Goal: Communication & Community: Answer question/provide support

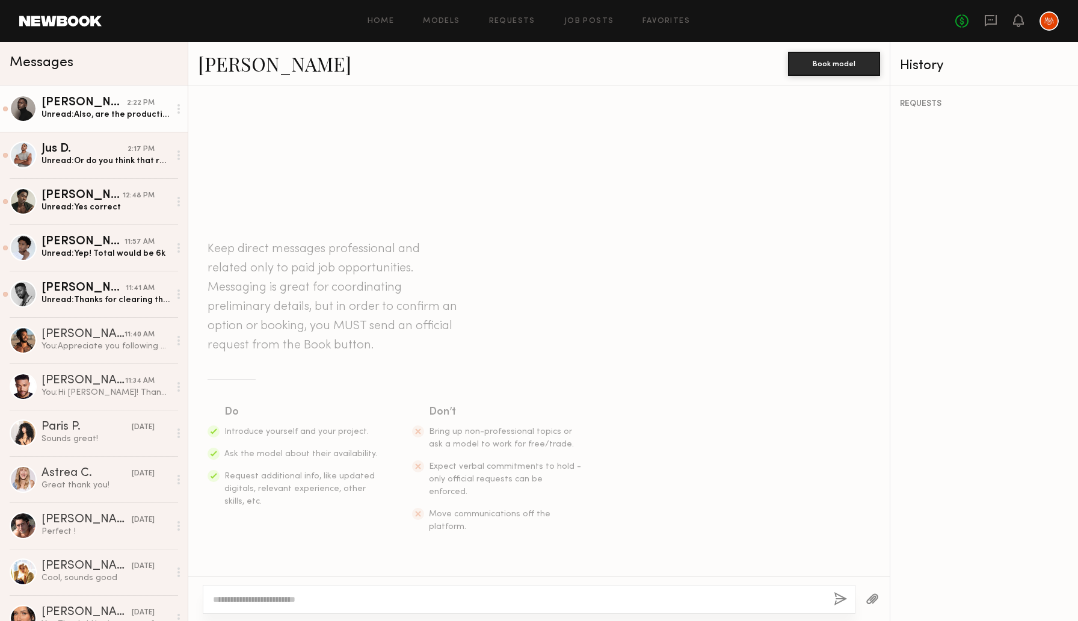
click at [105, 106] on div "EJ J." at bounding box center [84, 103] width 85 height 12
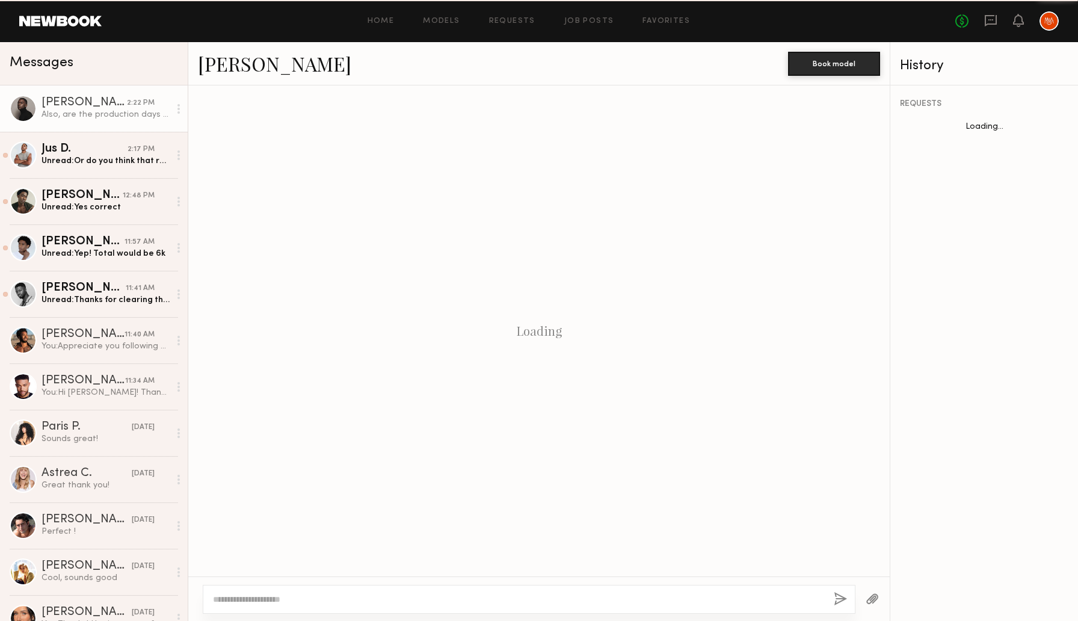
scroll to position [914, 0]
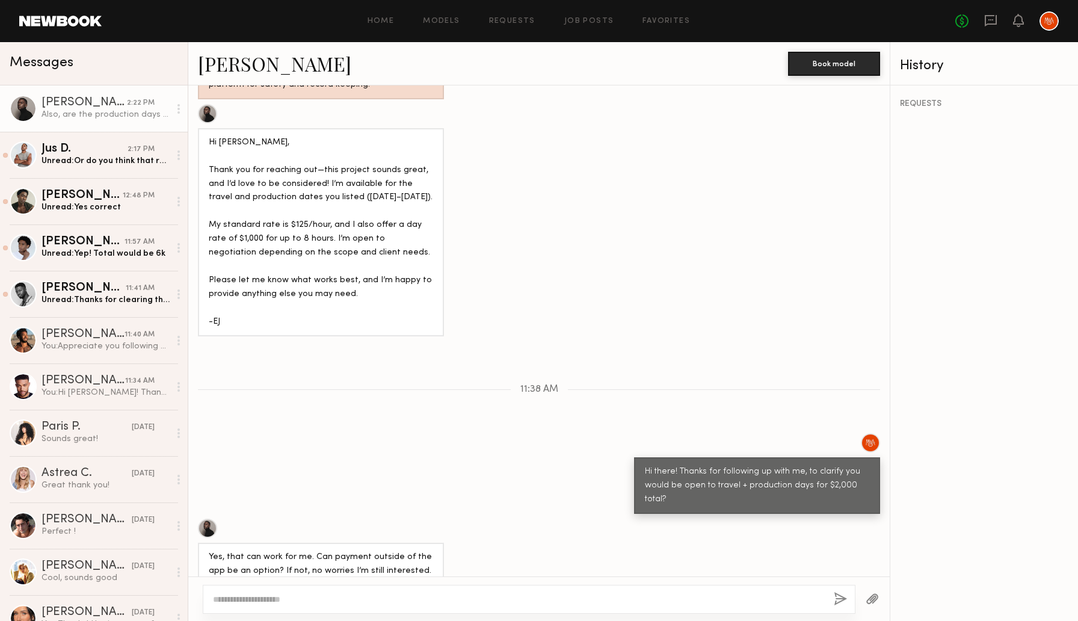
click at [463, 598] on textarea at bounding box center [518, 599] width 611 height 12
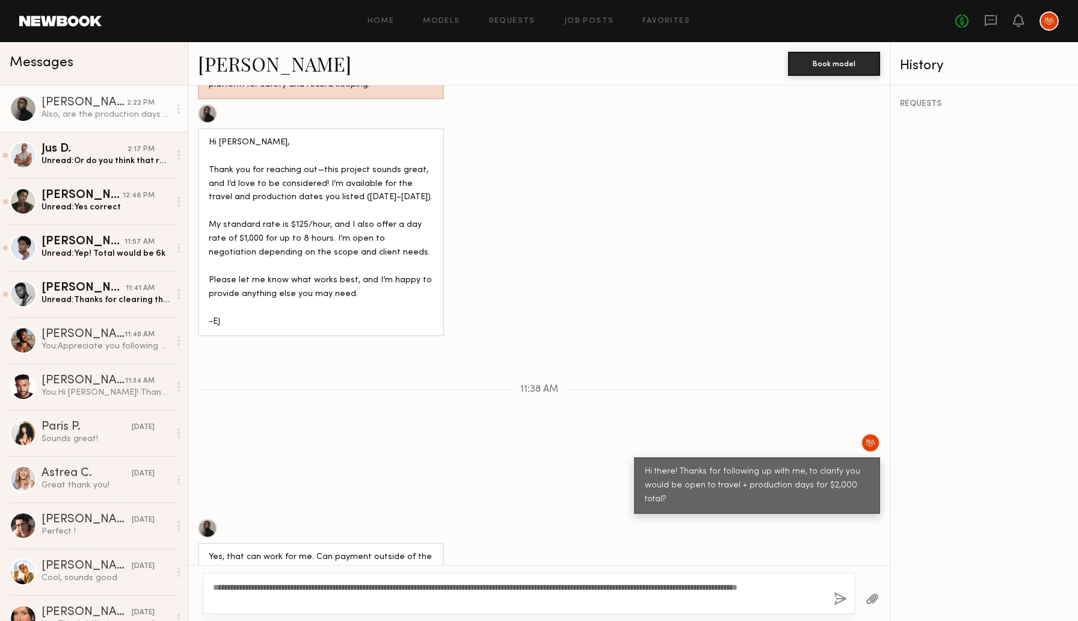
type textarea "**********"
click at [839, 596] on button "button" at bounding box center [840, 599] width 13 height 15
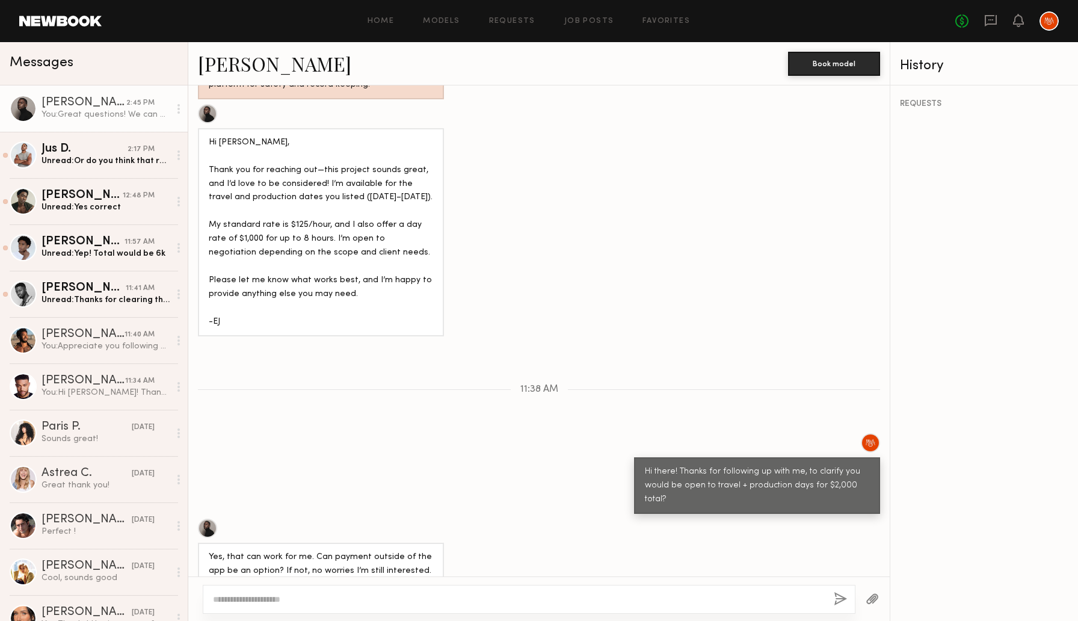
scroll to position [1066, 0]
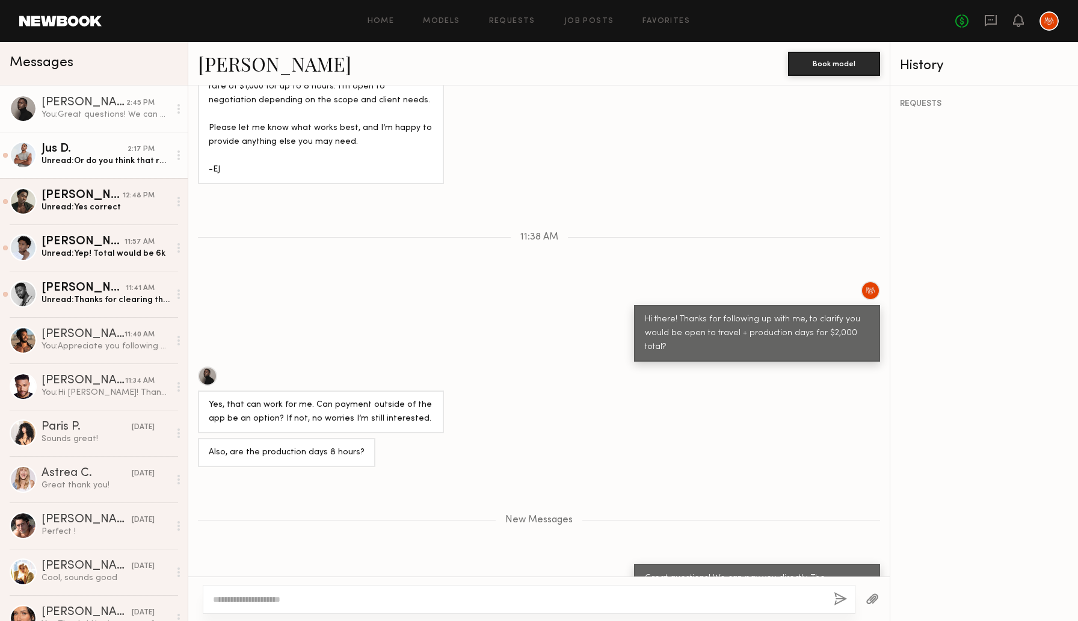
click at [114, 163] on div "Unread: Or do you think that rate is within budget?" at bounding box center [106, 160] width 128 height 11
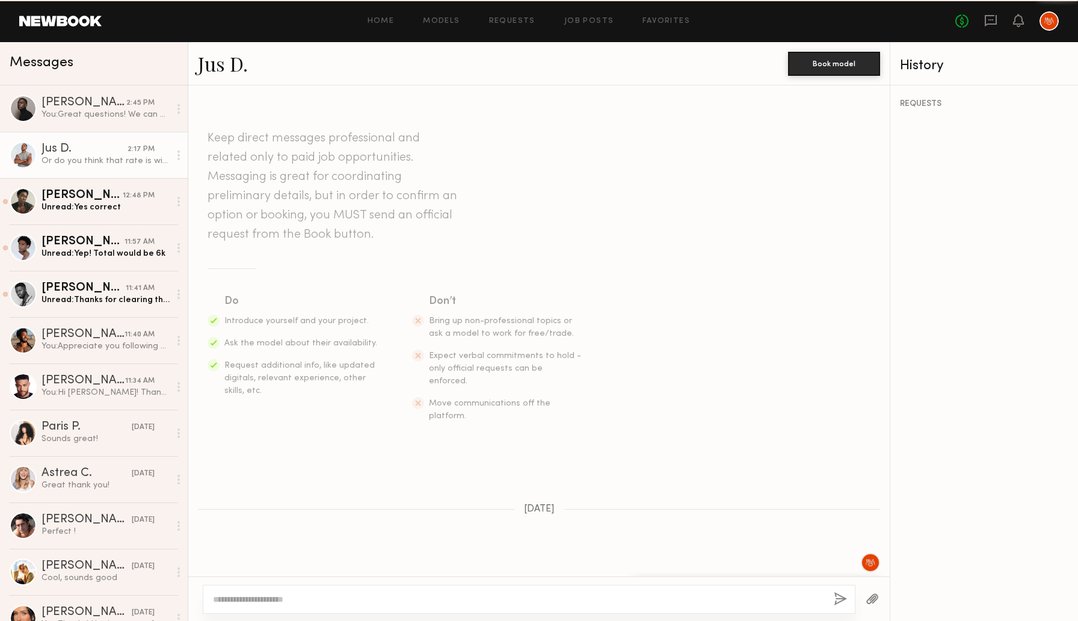
scroll to position [983, 0]
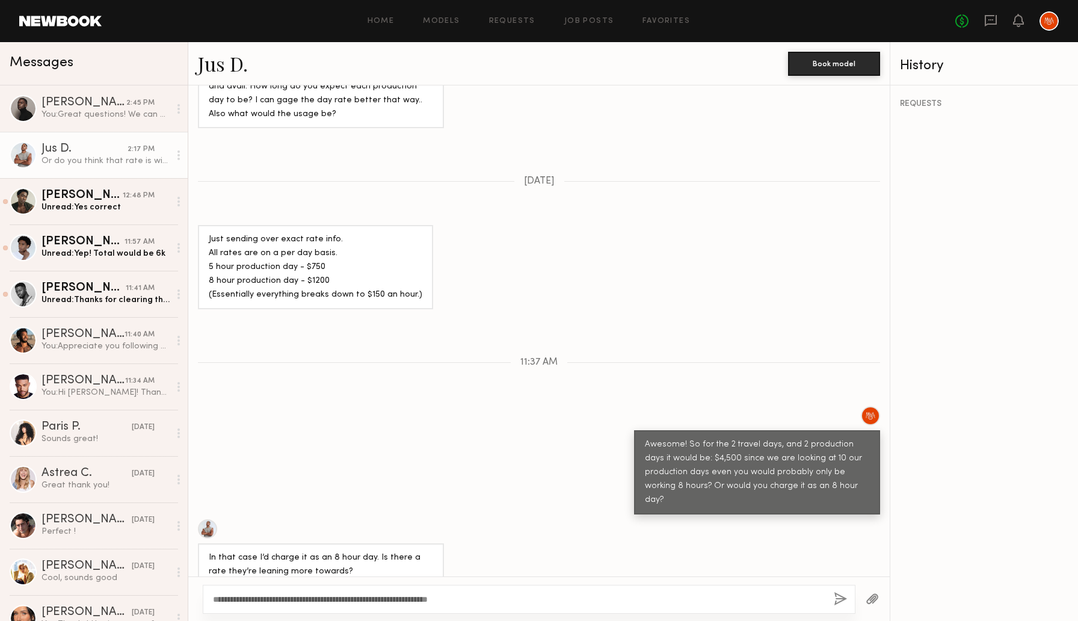
type textarea "**********"
click at [839, 605] on button "button" at bounding box center [840, 599] width 13 height 15
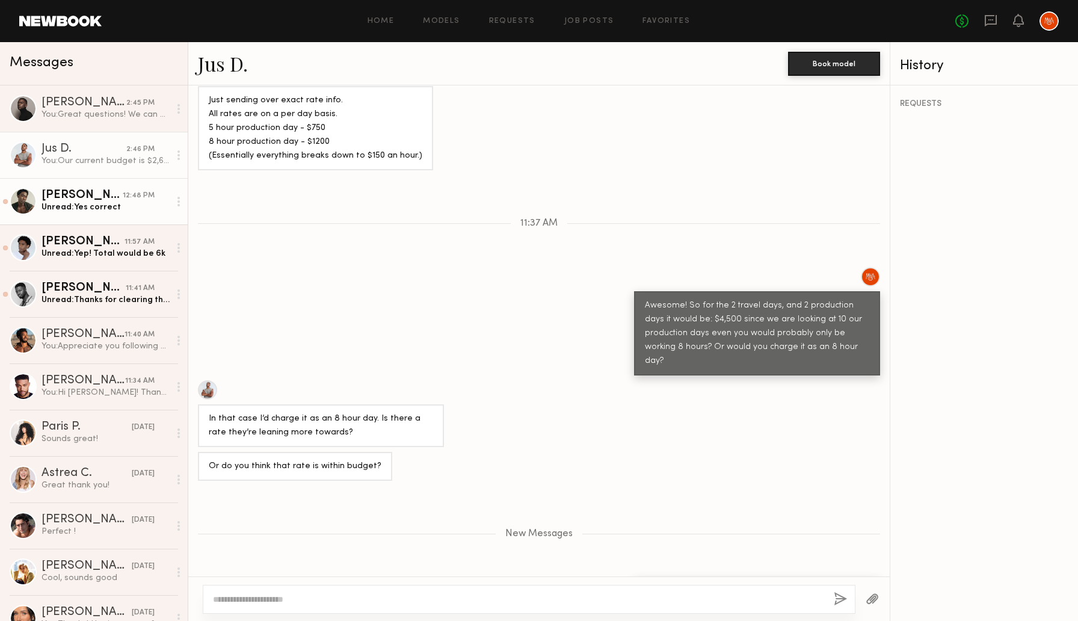
click at [116, 197] on div "Shaquille H." at bounding box center [82, 196] width 81 height 12
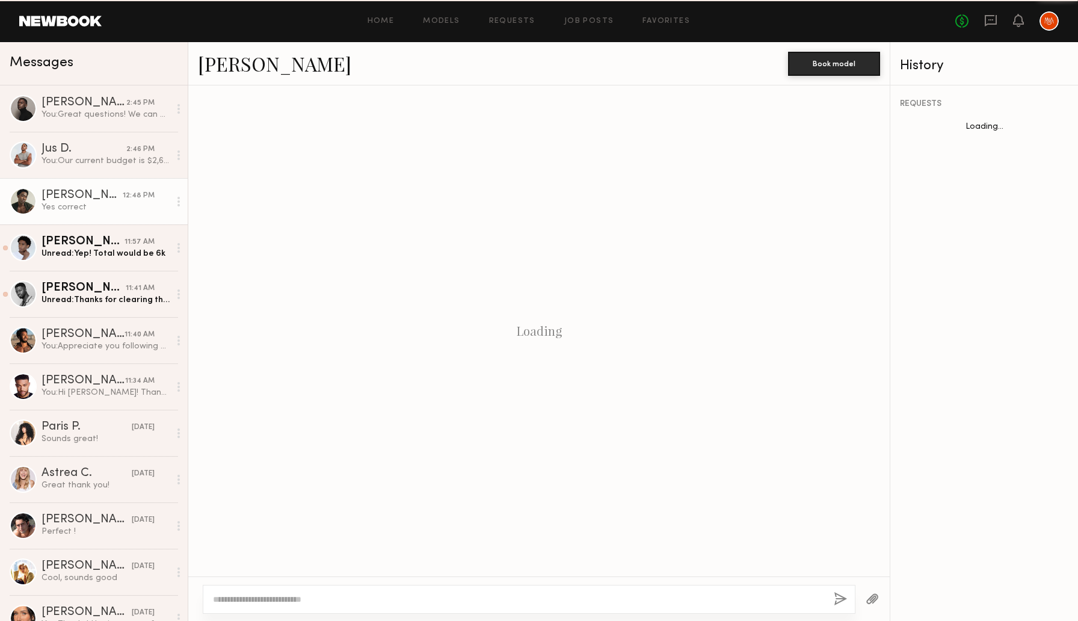
scroll to position [1113, 0]
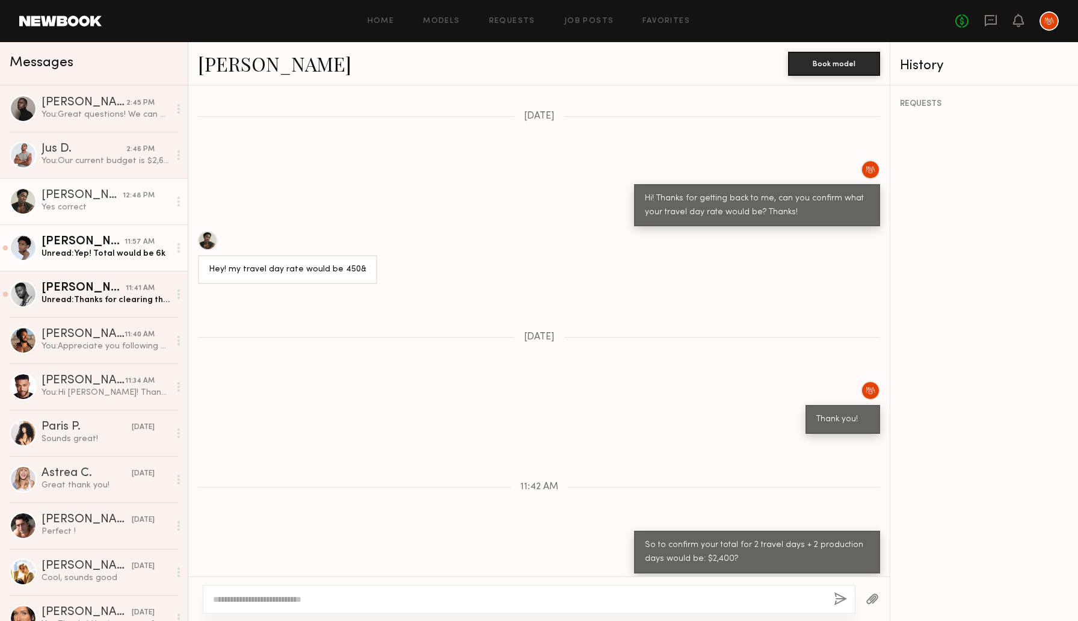
click at [83, 243] on div "Devin C." at bounding box center [83, 242] width 83 height 12
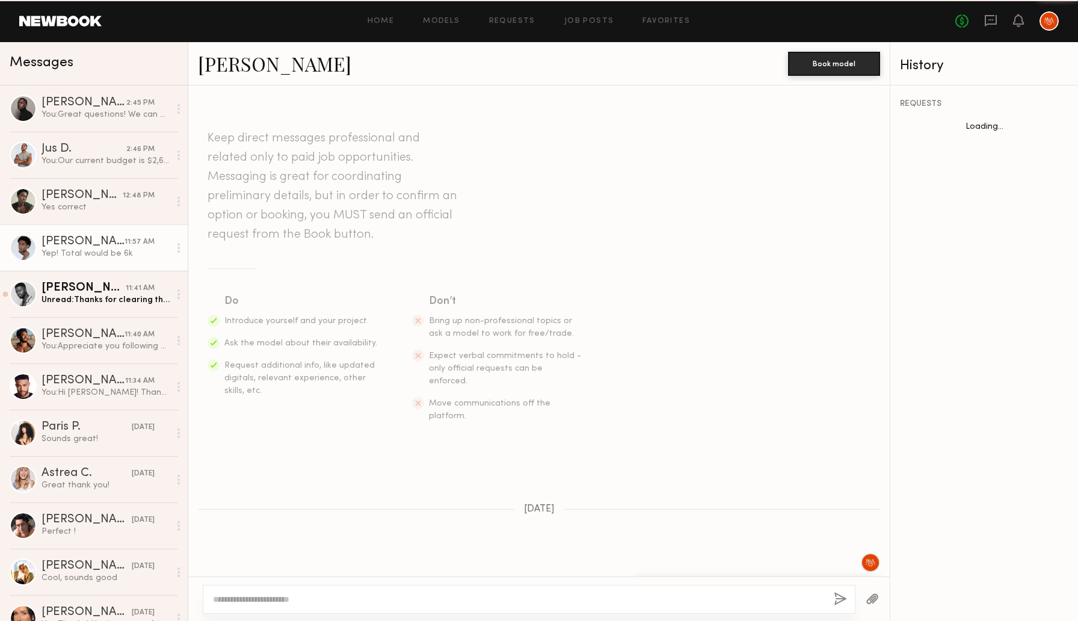
scroll to position [747, 0]
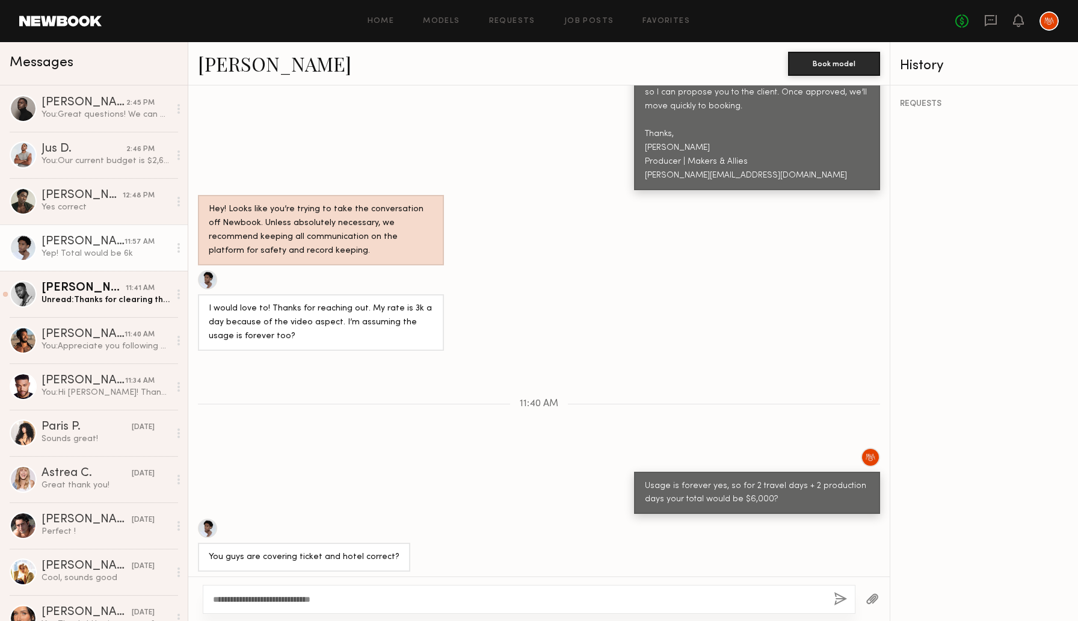
type textarea "**********"
click at [836, 596] on button "button" at bounding box center [840, 599] width 13 height 15
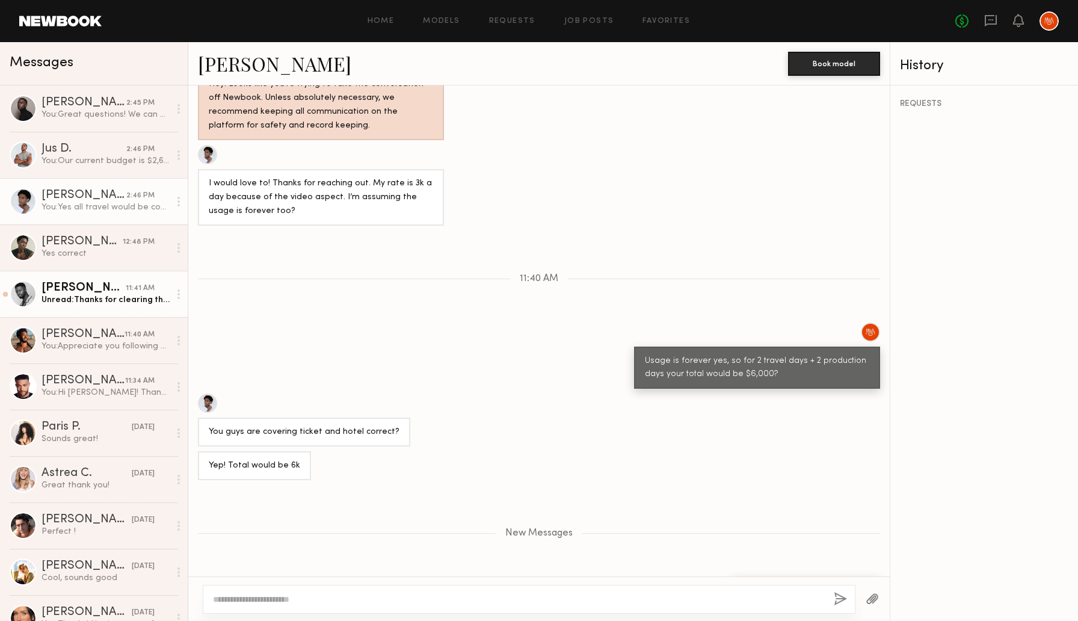
click at [96, 293] on div "Quen M." at bounding box center [84, 288] width 84 height 12
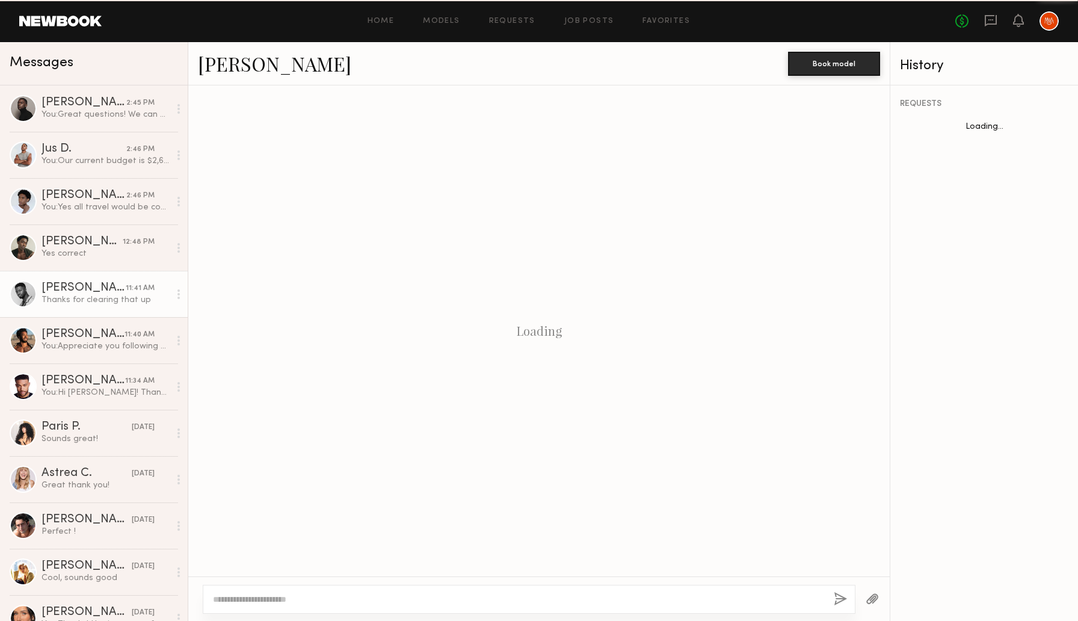
scroll to position [1080, 0]
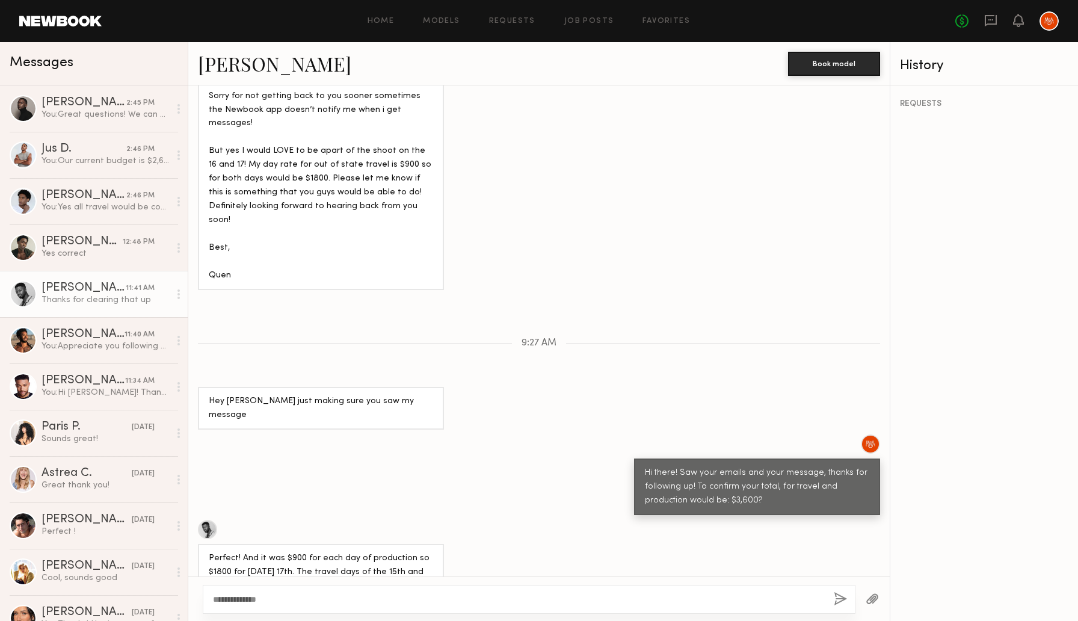
type textarea "**********"
click at [840, 608] on div "**********" at bounding box center [529, 599] width 653 height 29
click at [846, 598] on button "button" at bounding box center [840, 599] width 13 height 15
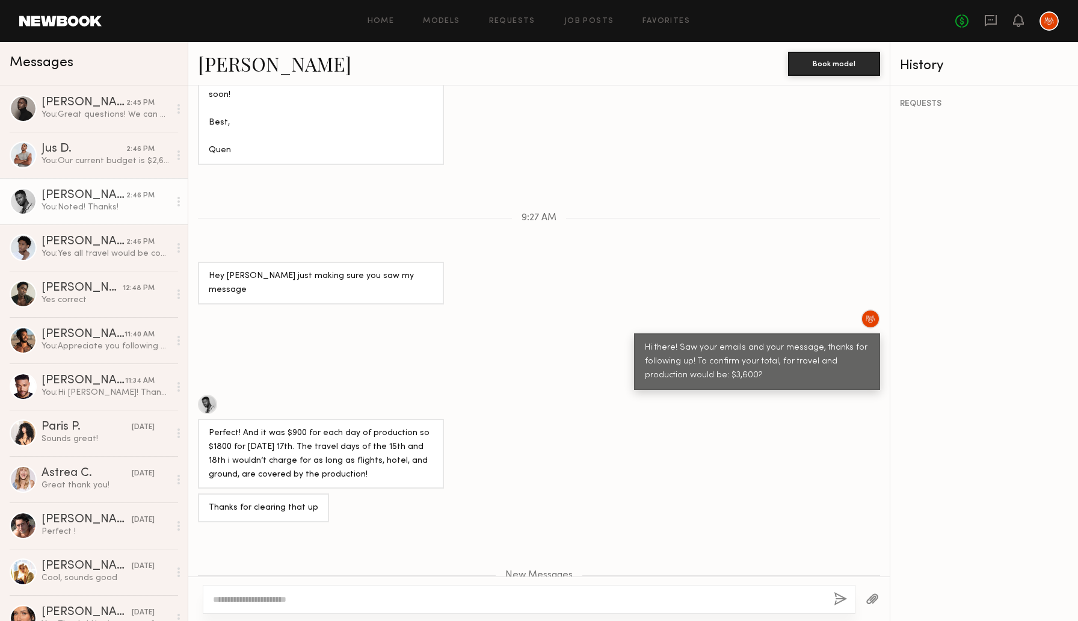
click at [225, 63] on link "Quen M." at bounding box center [274, 64] width 153 height 26
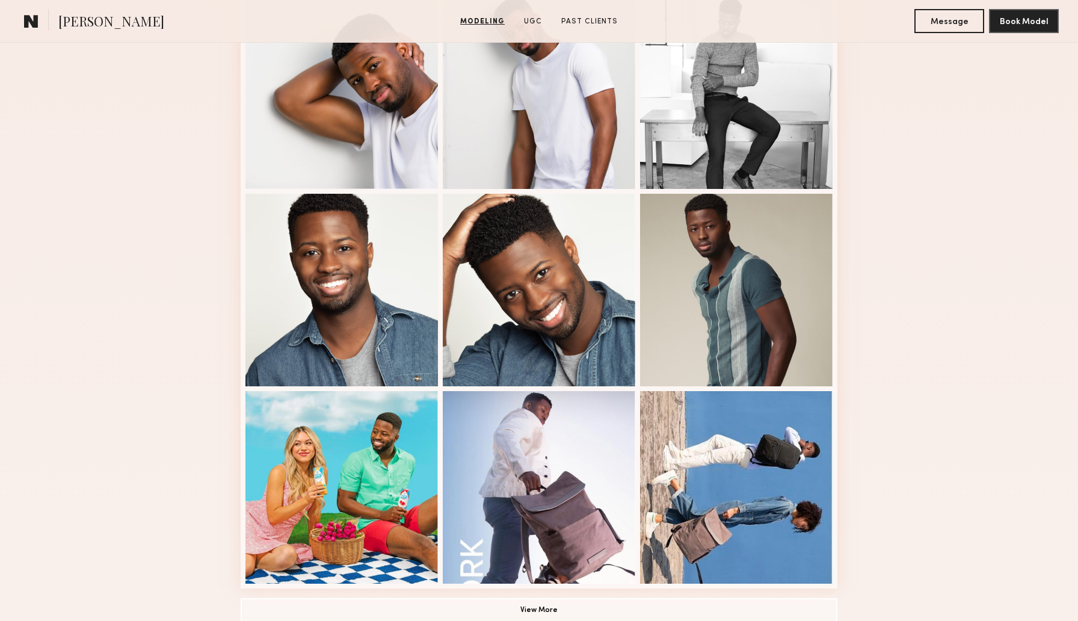
scroll to position [556, 0]
click at [360, 316] on div at bounding box center [342, 289] width 193 height 193
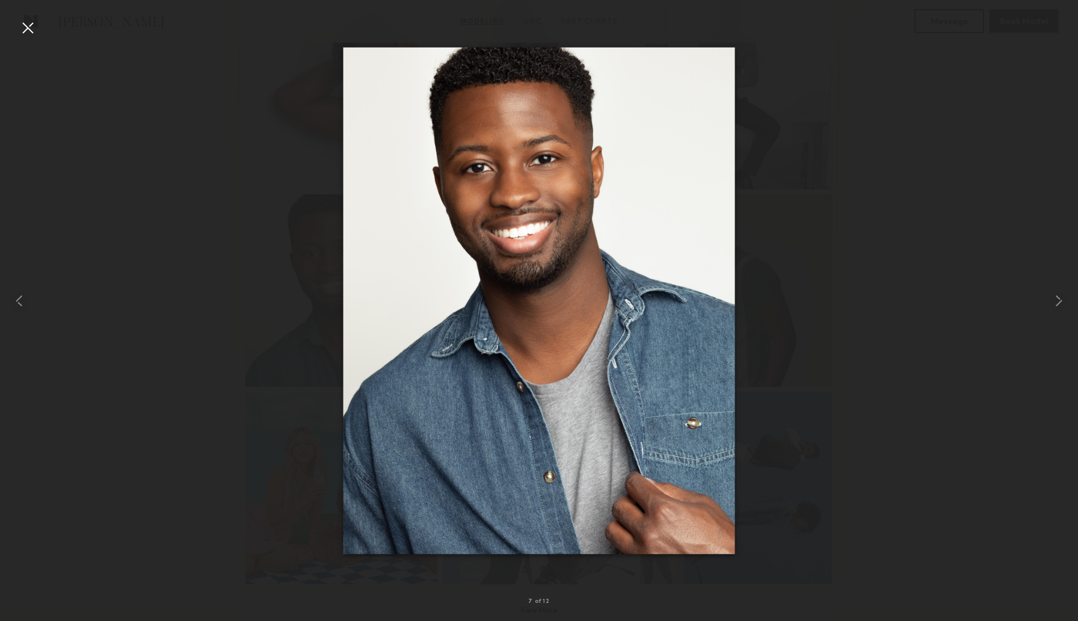
click at [170, 254] on div at bounding box center [539, 300] width 1078 height 563
click at [32, 25] on div at bounding box center [27, 27] width 19 height 19
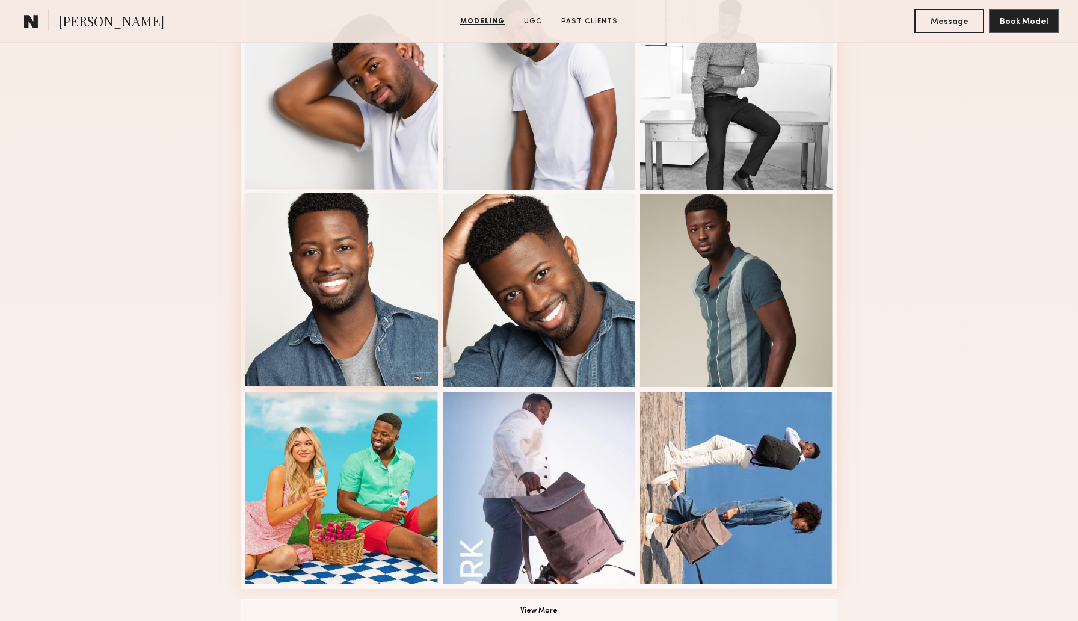
click at [373, 287] on div at bounding box center [342, 289] width 193 height 193
